Goal: Navigation & Orientation: Find specific page/section

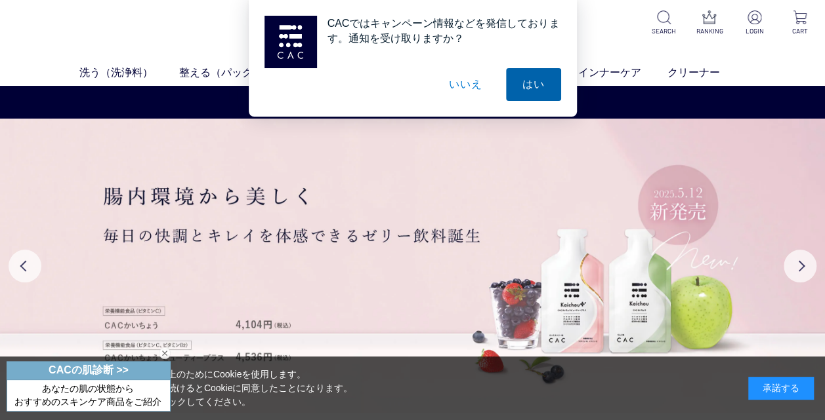
click at [540, 83] on button "はい" at bounding box center [533, 84] width 55 height 33
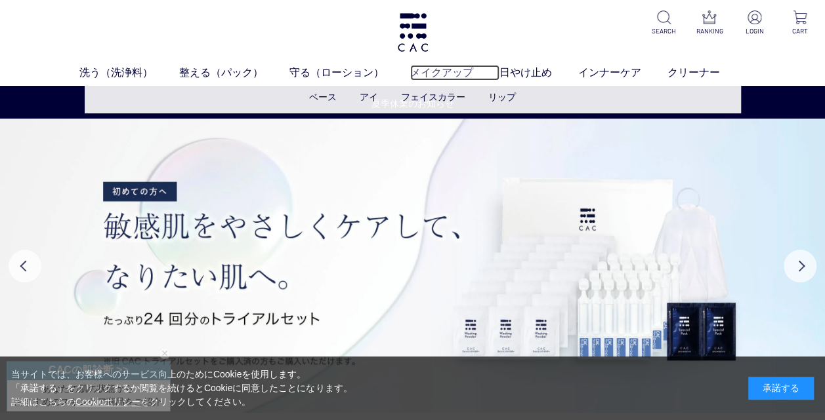
click at [430, 67] on link "メイクアップ" at bounding box center [454, 73] width 89 height 16
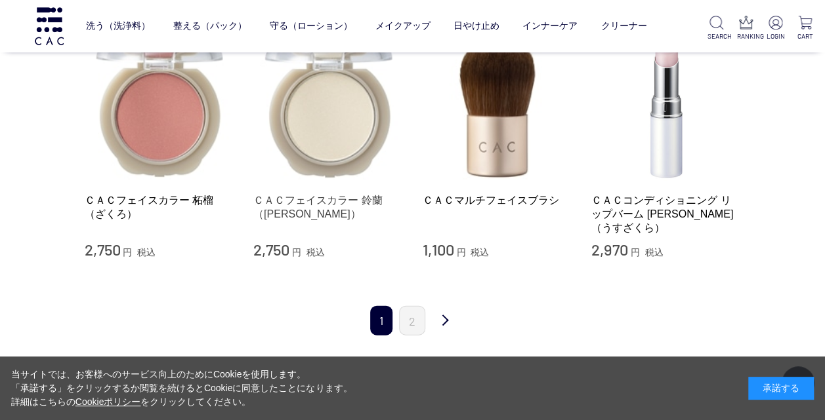
scroll to position [1509, 0]
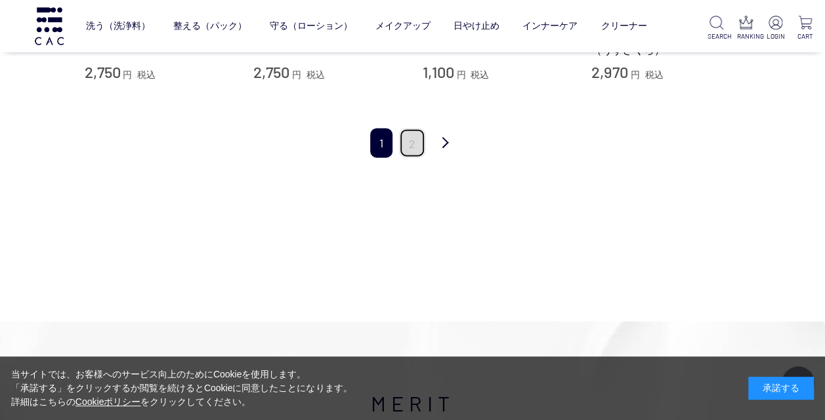
click at [409, 130] on link "2" at bounding box center [412, 144] width 26 height 30
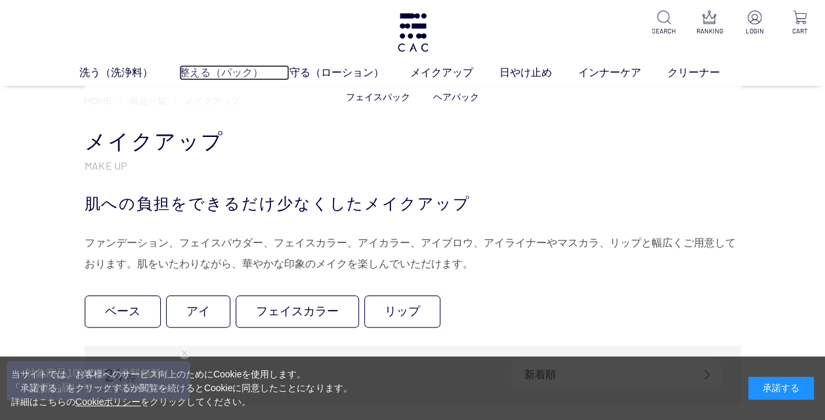
click at [237, 71] on link "整える（パック）" at bounding box center [234, 73] width 110 height 16
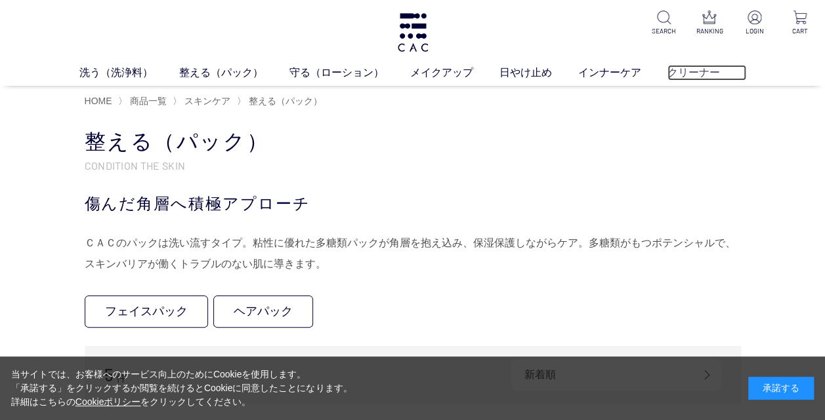
click at [710, 76] on link "クリーナー" at bounding box center [706, 73] width 79 height 16
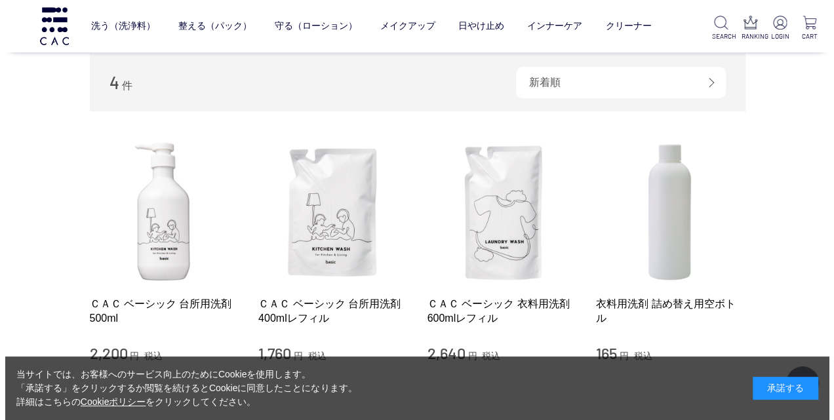
scroll to position [131, 0]
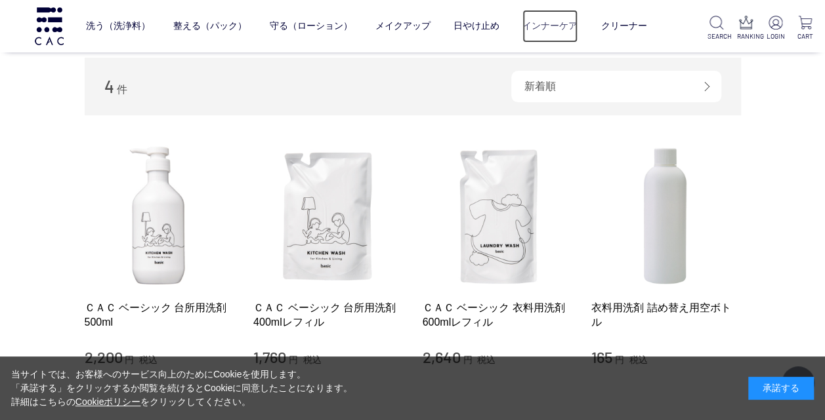
click at [542, 20] on link "インナーケア" at bounding box center [549, 26] width 55 height 33
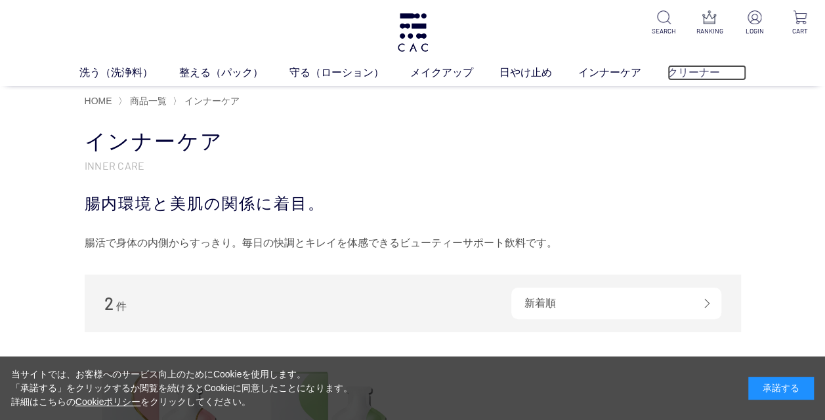
click at [703, 76] on link "クリーナー" at bounding box center [706, 73] width 79 height 16
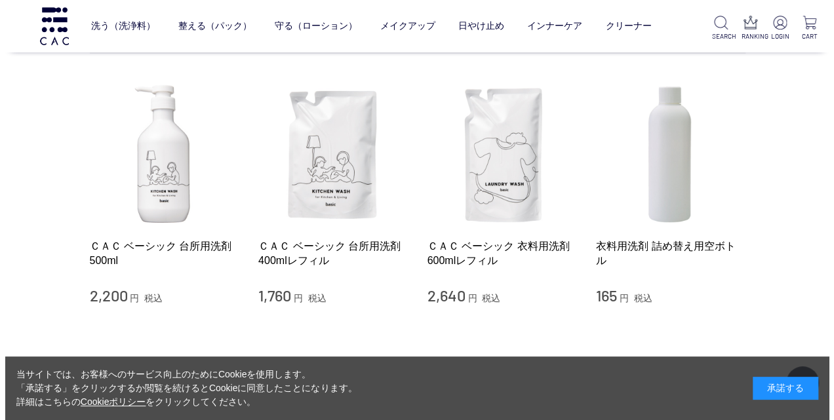
scroll to position [197, 0]
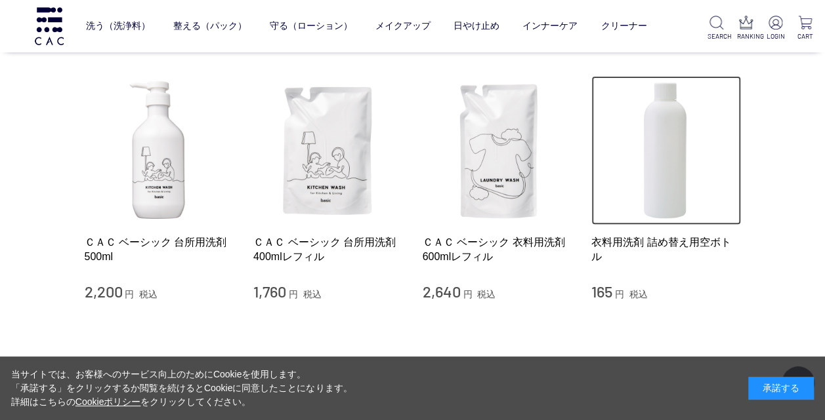
click at [666, 147] on img at bounding box center [666, 151] width 150 height 150
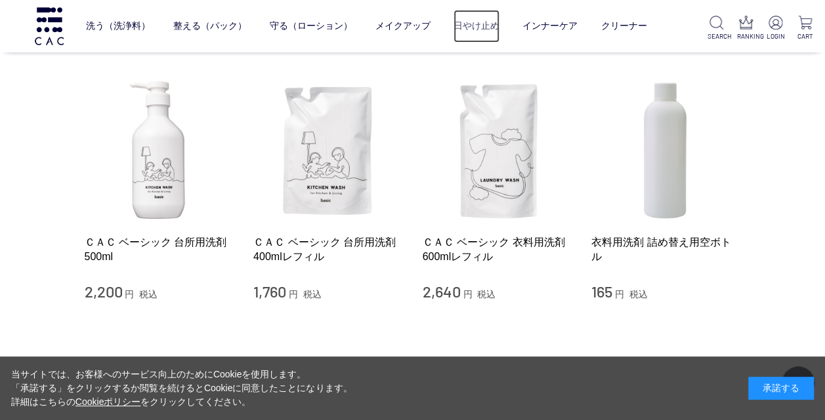
click at [474, 25] on link "日やけ止め" at bounding box center [476, 26] width 46 height 33
